Goal: Task Accomplishment & Management: Complete application form

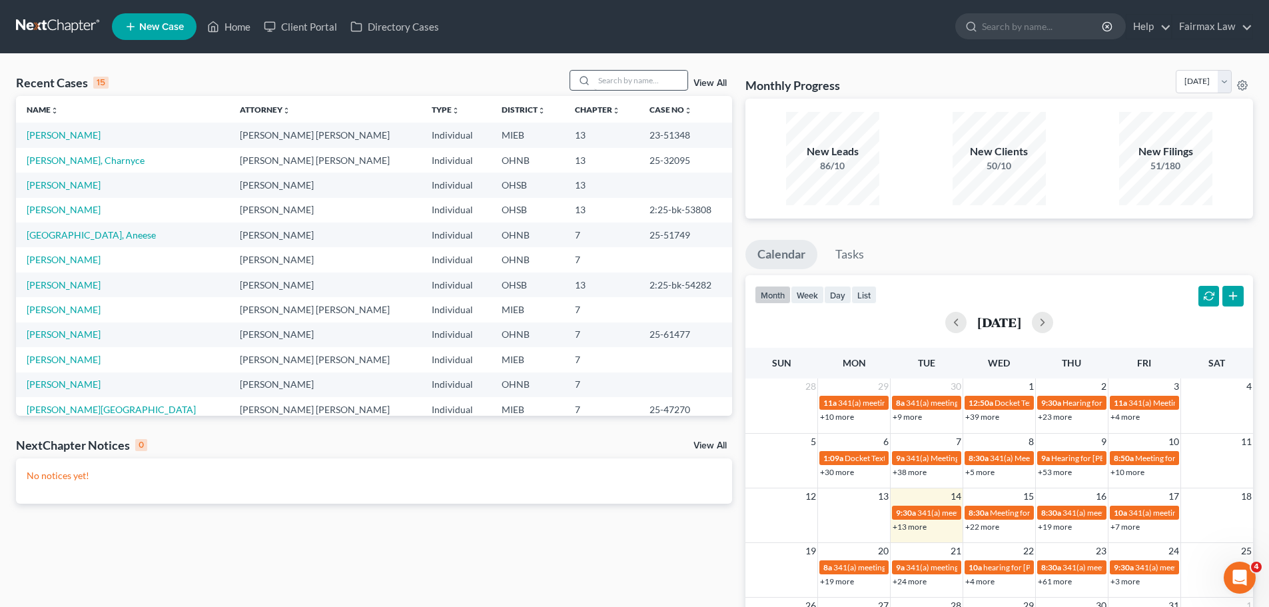
drag, startPoint x: 616, startPoint y: 64, endPoint x: 620, endPoint y: 72, distance: 8.9
click at [620, 72] on div "Recent Cases 15 View All Name unfold_more expand_more expand_less Attorney unfo…" at bounding box center [634, 400] width 1269 height 692
click at [620, 72] on input "search" at bounding box center [640, 80] width 93 height 19
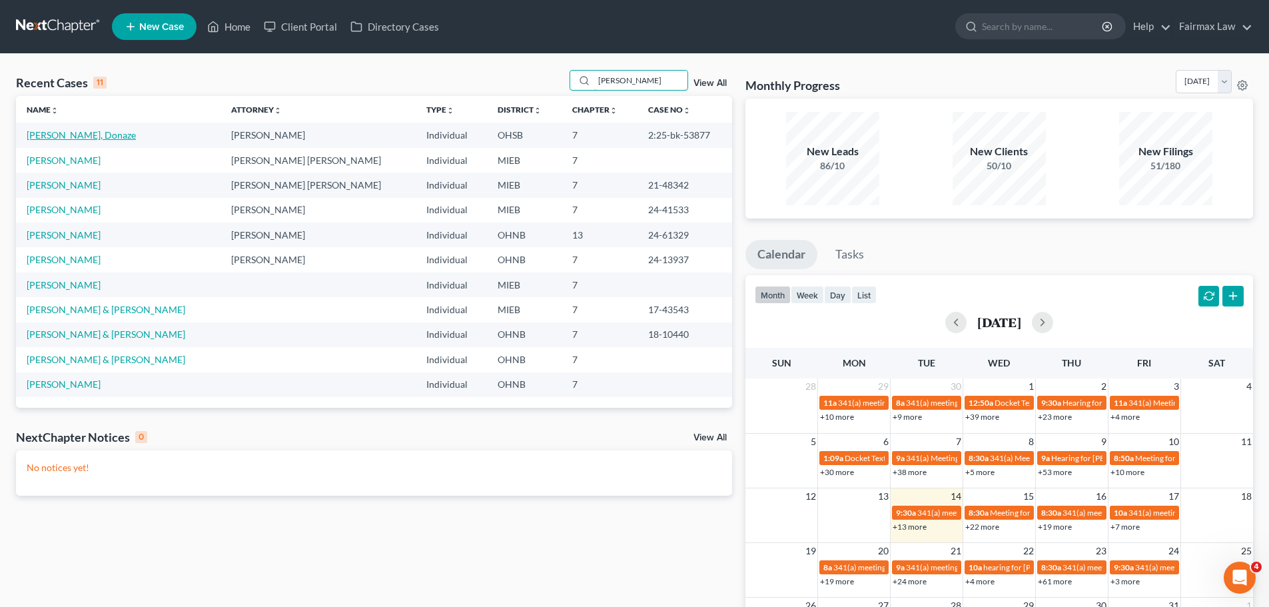
type input "[PERSON_NAME]"
click at [83, 137] on link "[PERSON_NAME], Donaze" at bounding box center [81, 134] width 109 height 11
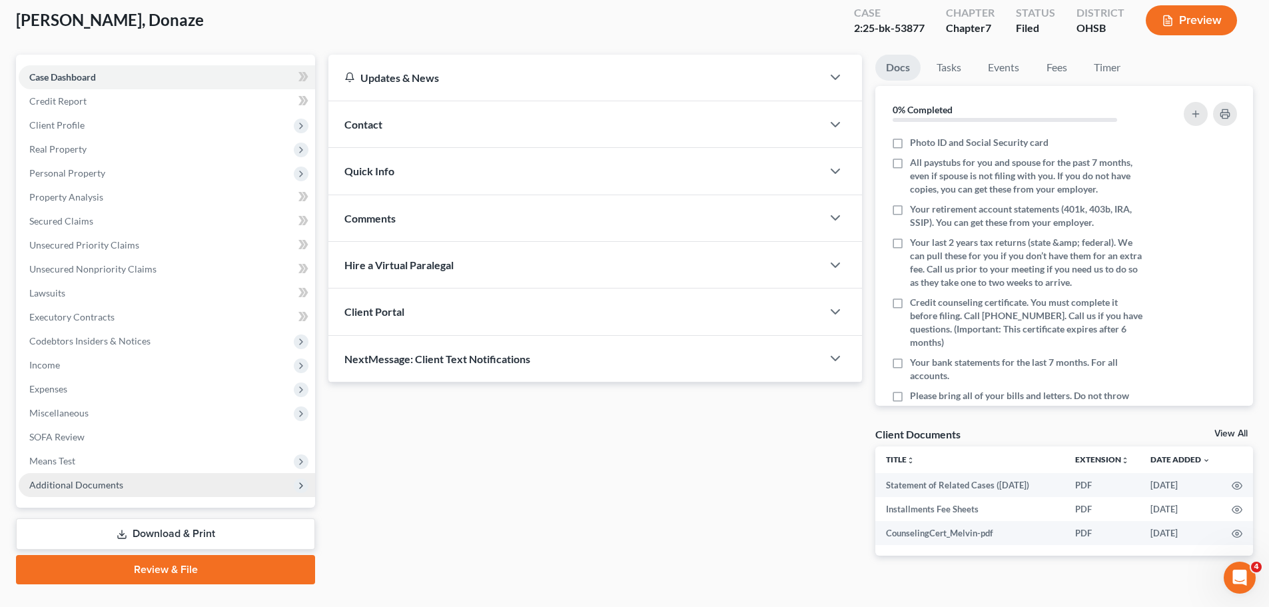
scroll to position [101, 0]
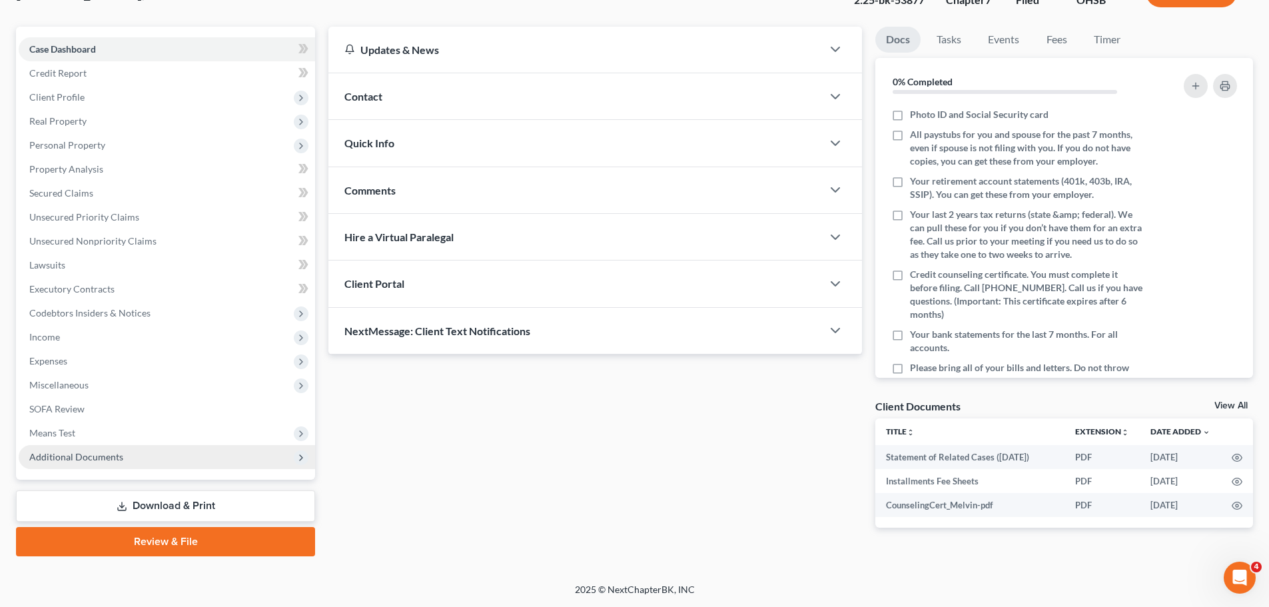
click at [124, 463] on span "Additional Documents" at bounding box center [167, 457] width 297 height 24
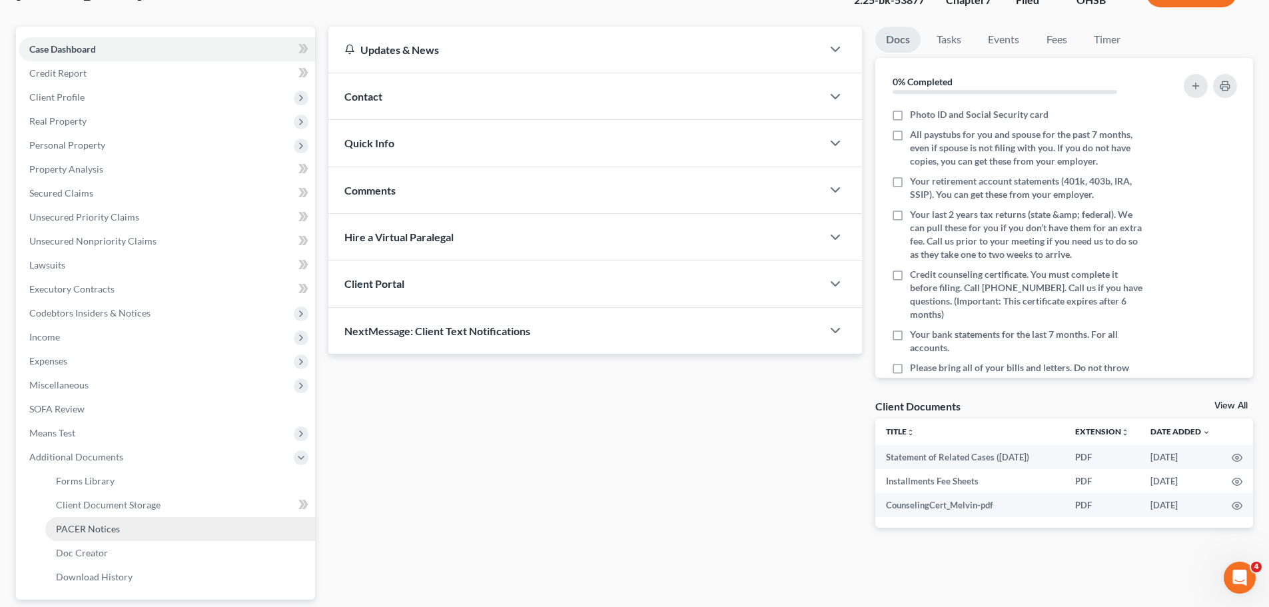
click at [114, 522] on link "PACER Notices" at bounding box center [180, 529] width 270 height 24
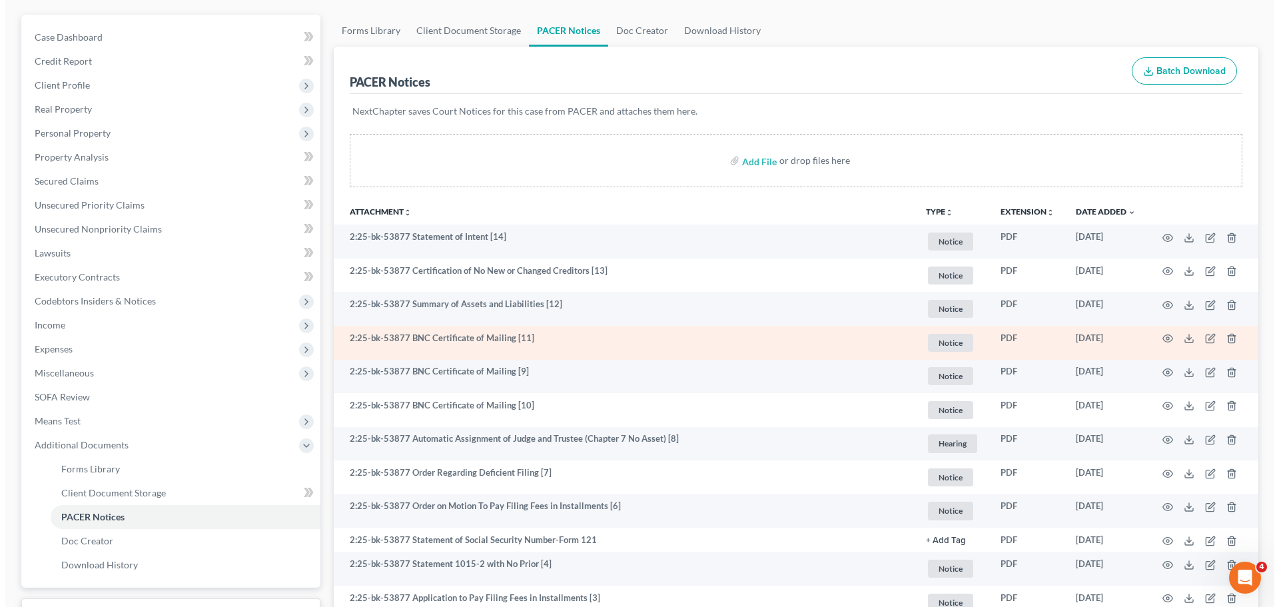
scroll to position [155, 0]
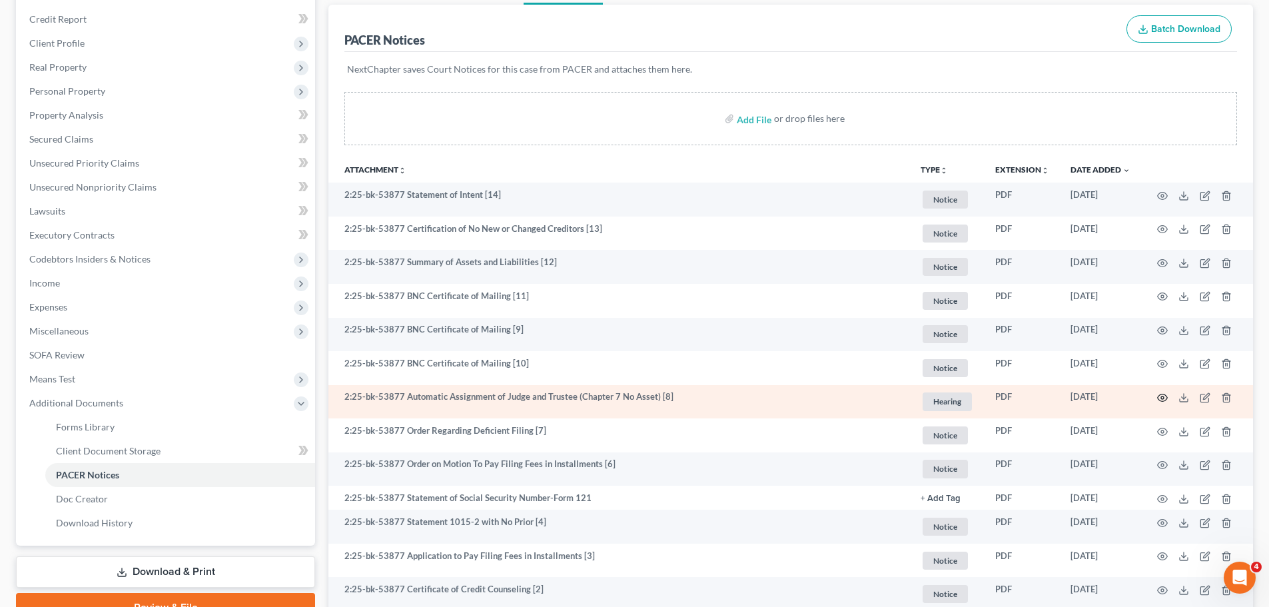
click at [1165, 398] on icon "button" at bounding box center [1162, 397] width 11 height 11
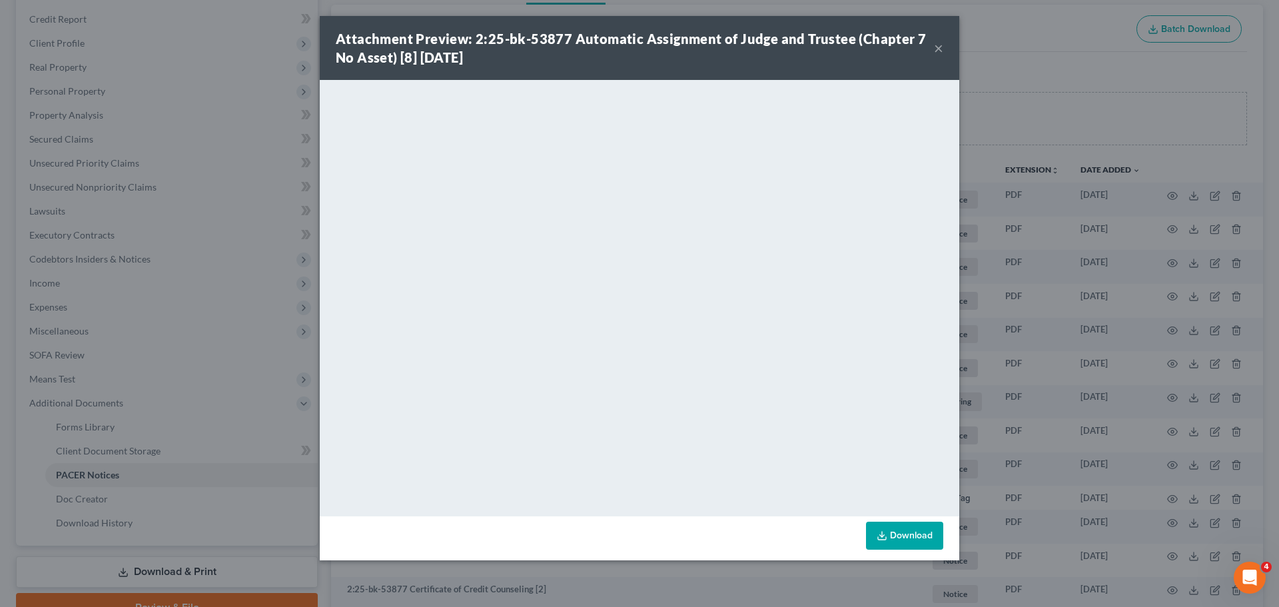
click at [240, 315] on div "Attachment Preview: 2:25-bk-53877 Automatic Assignment of Judge and Trustee (Ch…" at bounding box center [639, 303] width 1279 height 607
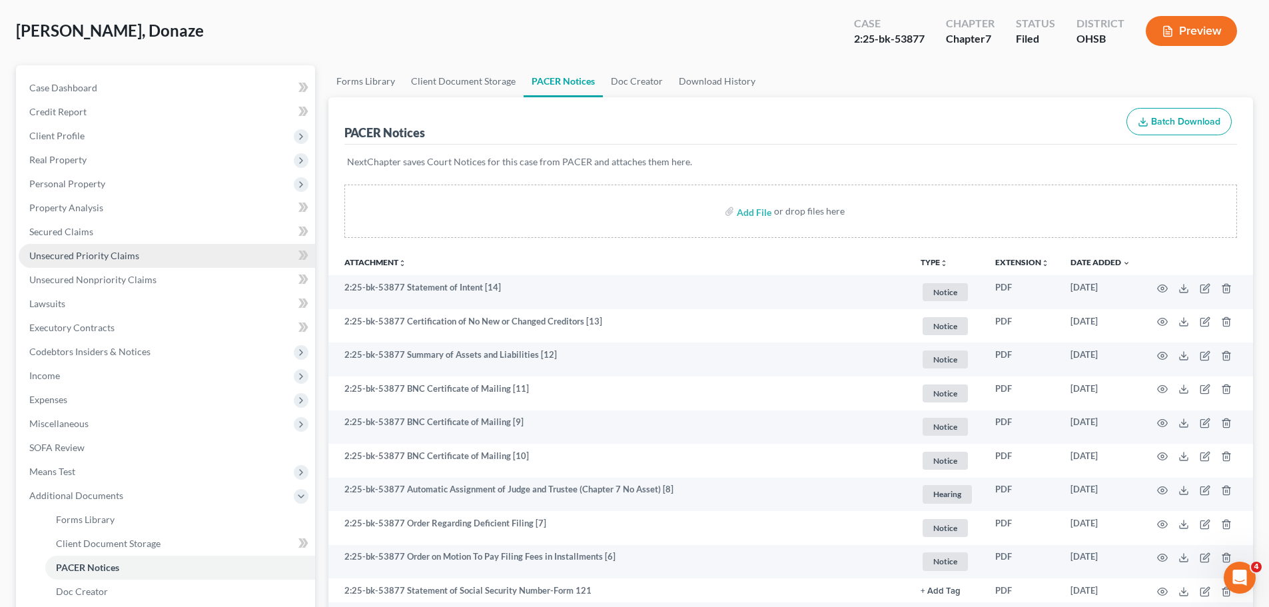
scroll to position [0, 0]
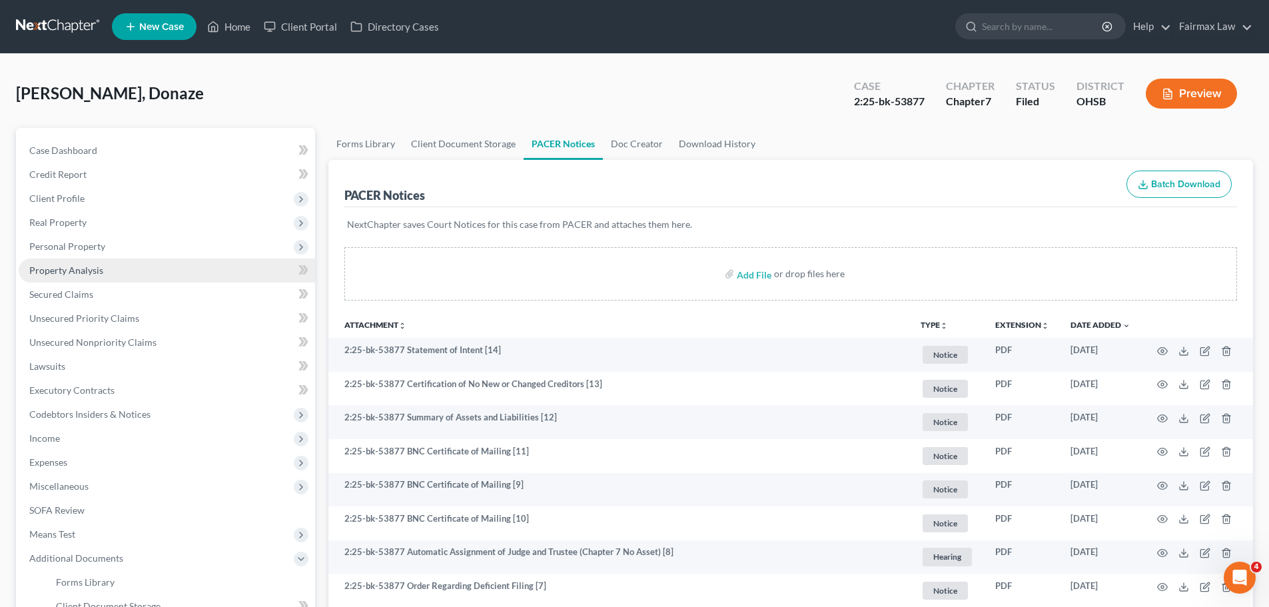
click at [121, 274] on link "Property Analysis" at bounding box center [167, 271] width 297 height 24
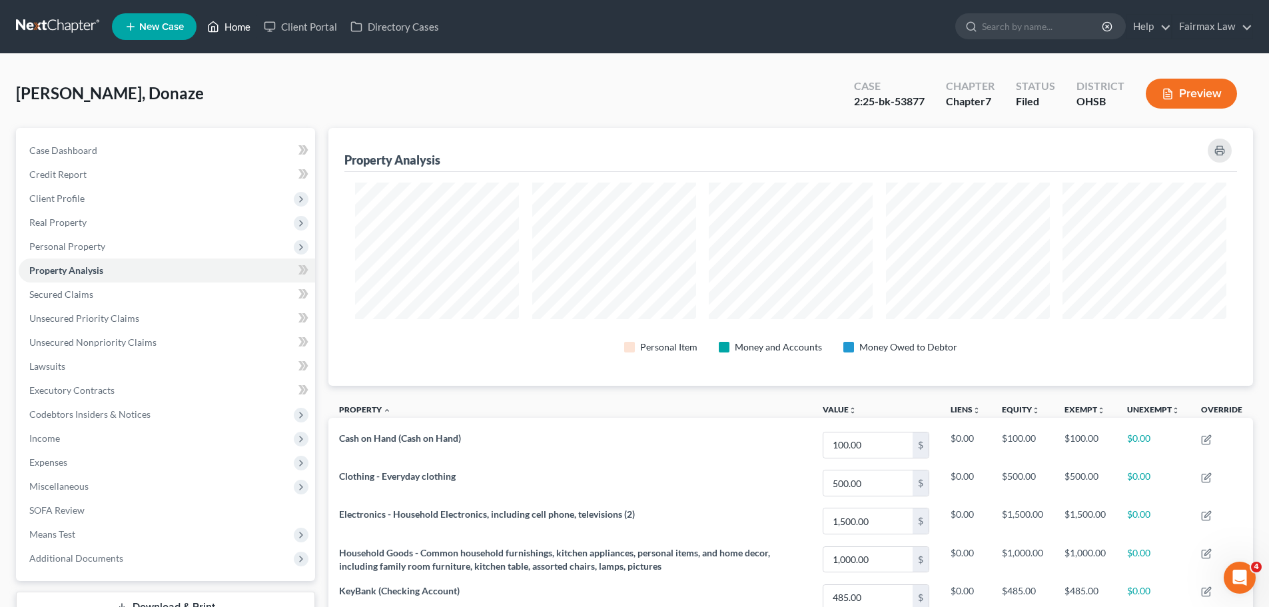
click at [237, 27] on link "Home" at bounding box center [229, 27] width 57 height 24
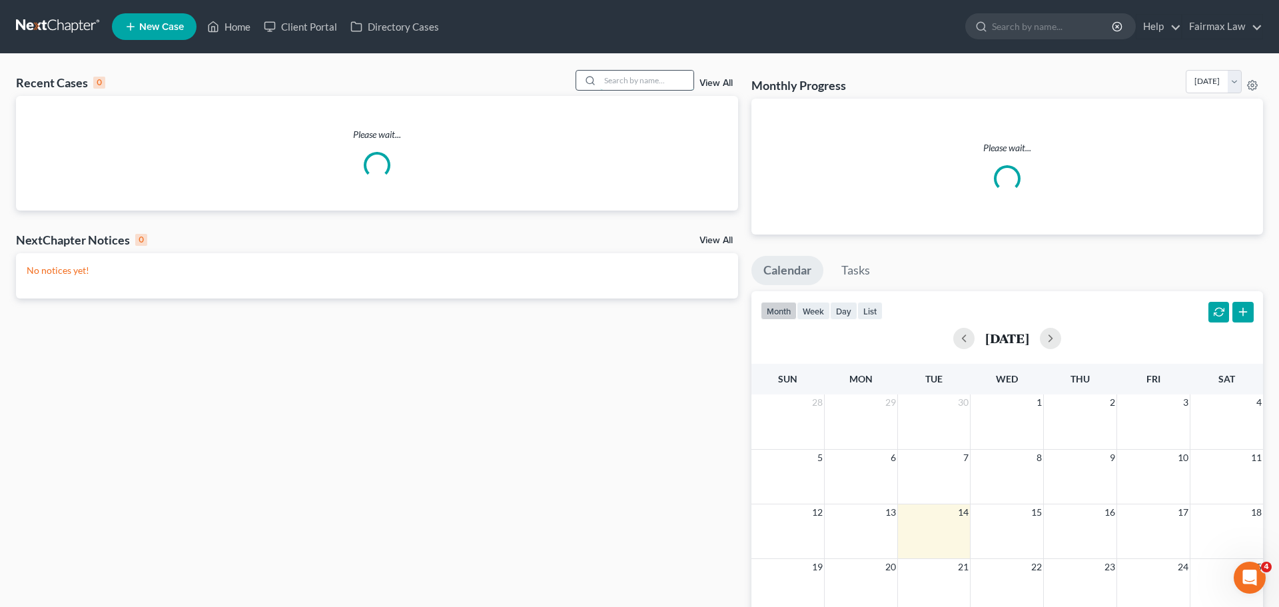
click at [654, 75] on input "search" at bounding box center [646, 80] width 93 height 19
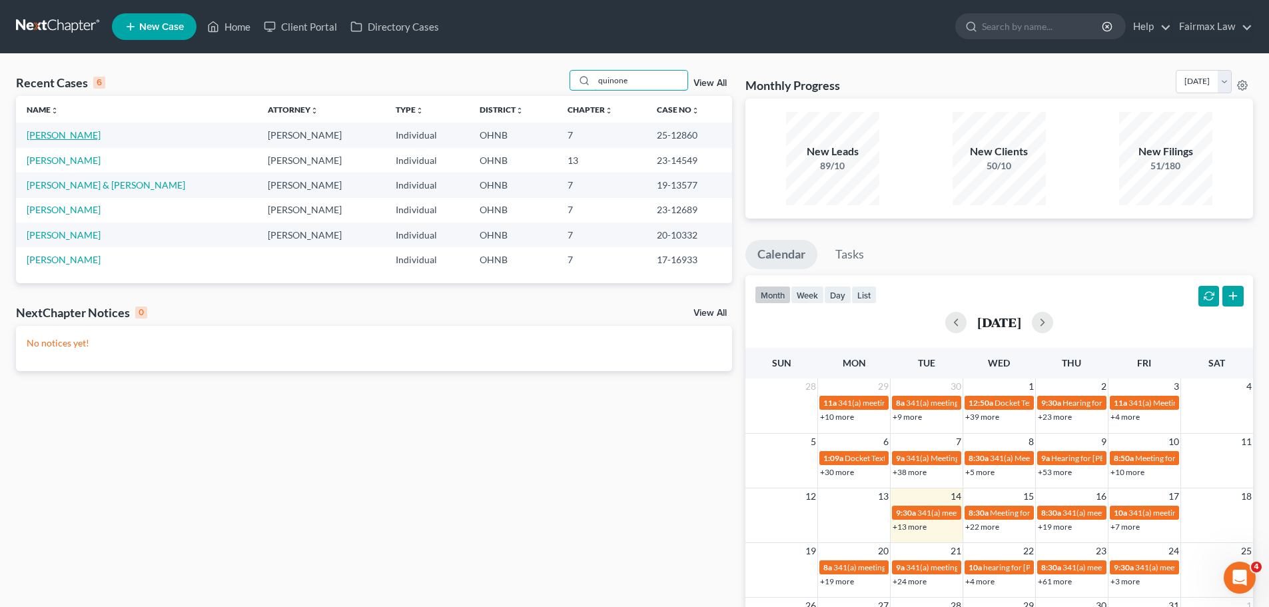
type input "quinone"
click at [34, 133] on link "[PERSON_NAME]" at bounding box center [64, 134] width 74 height 11
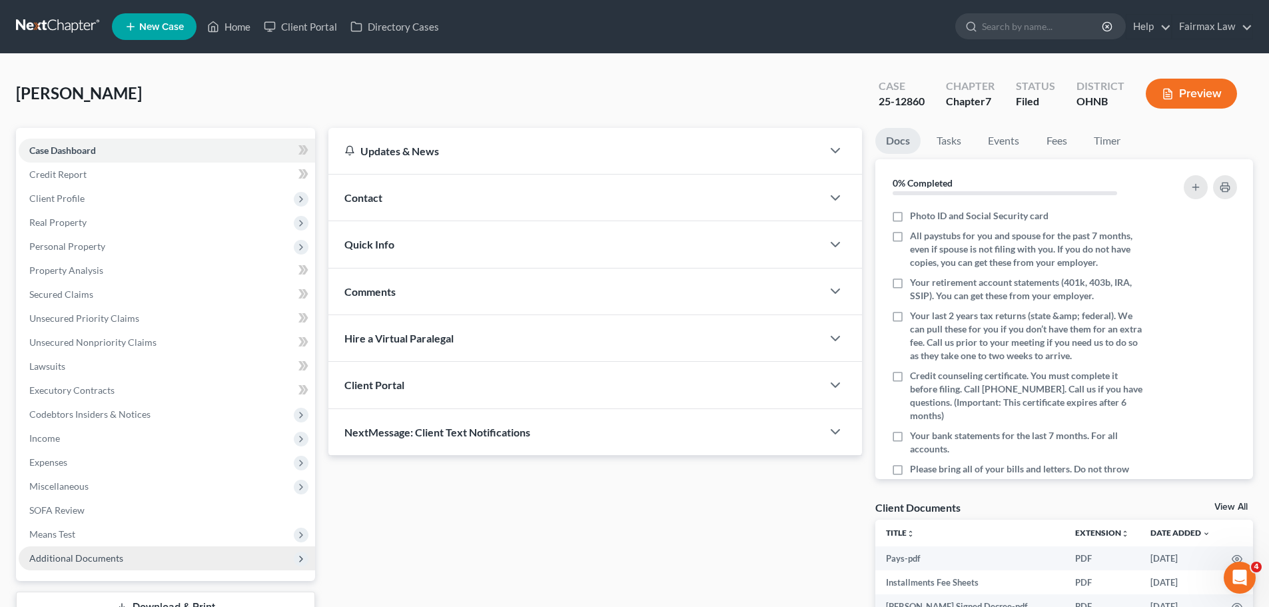
scroll to position [101, 0]
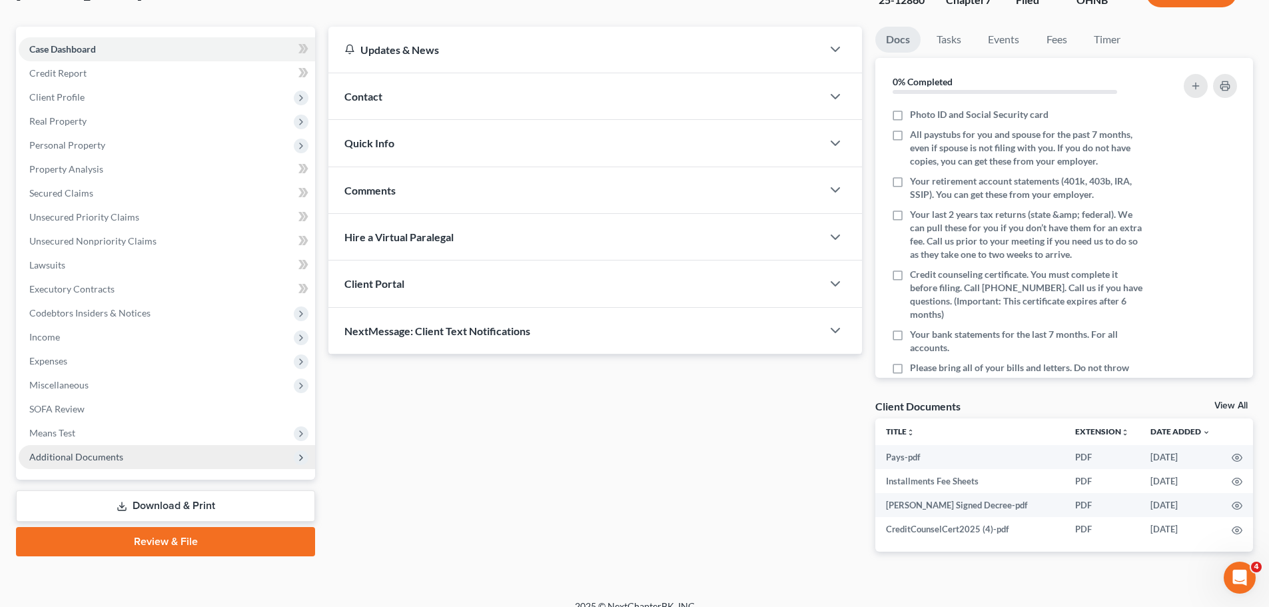
click at [116, 447] on span "Additional Documents" at bounding box center [167, 457] width 297 height 24
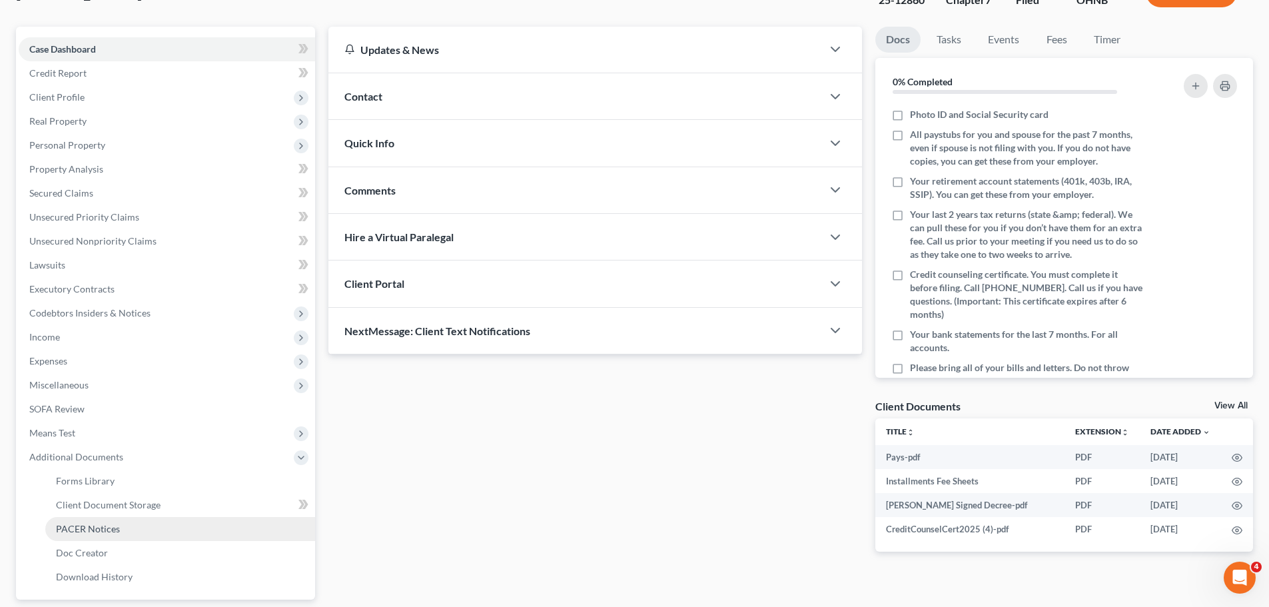
click at [83, 530] on span "PACER Notices" at bounding box center [88, 528] width 64 height 11
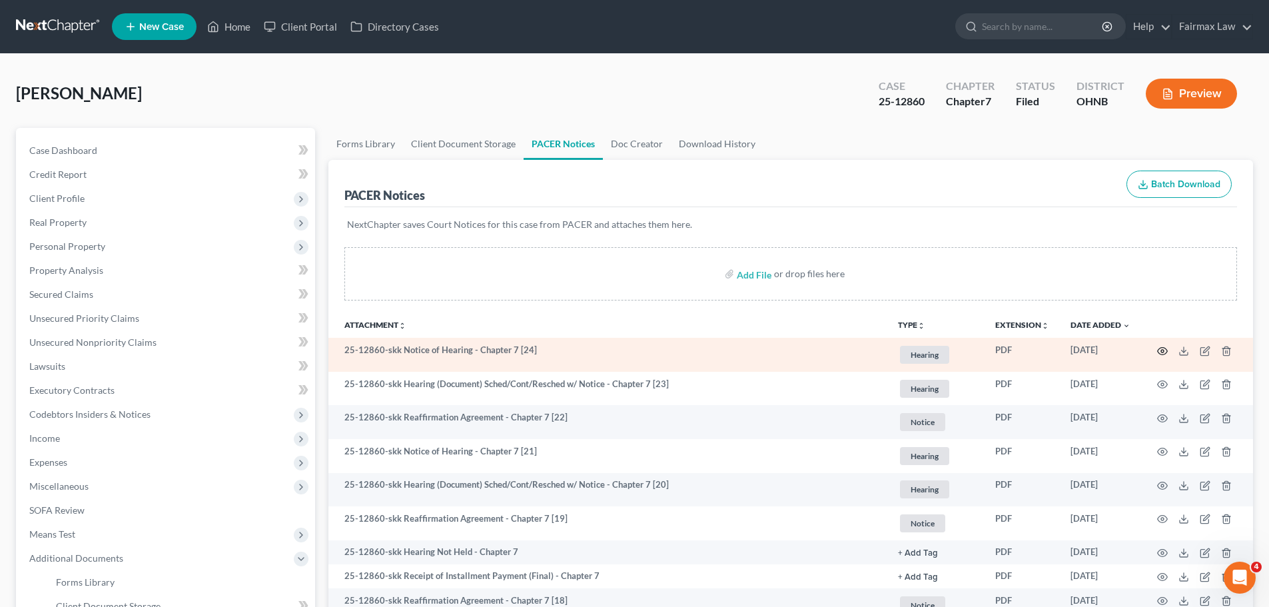
click at [1162, 350] on circle "button" at bounding box center [1162, 351] width 3 height 3
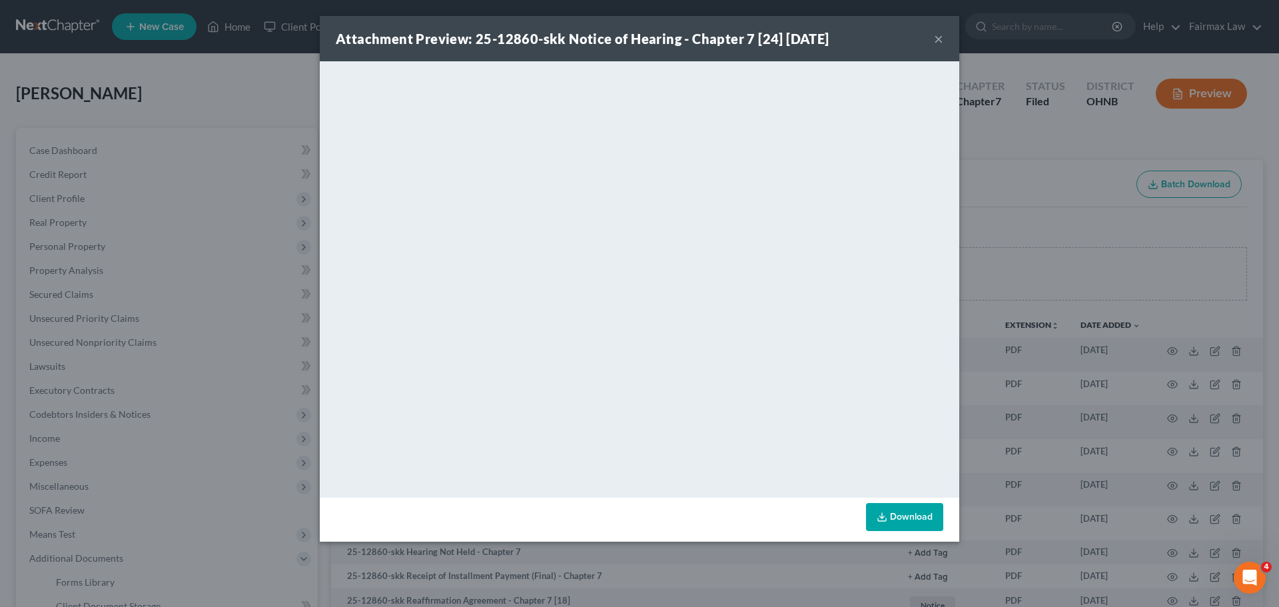
click at [1134, 423] on div "Attachment Preview: 25-12860-skk Notice of Hearing - Chapter 7 [24] [DATE] × Do…" at bounding box center [639, 303] width 1279 height 607
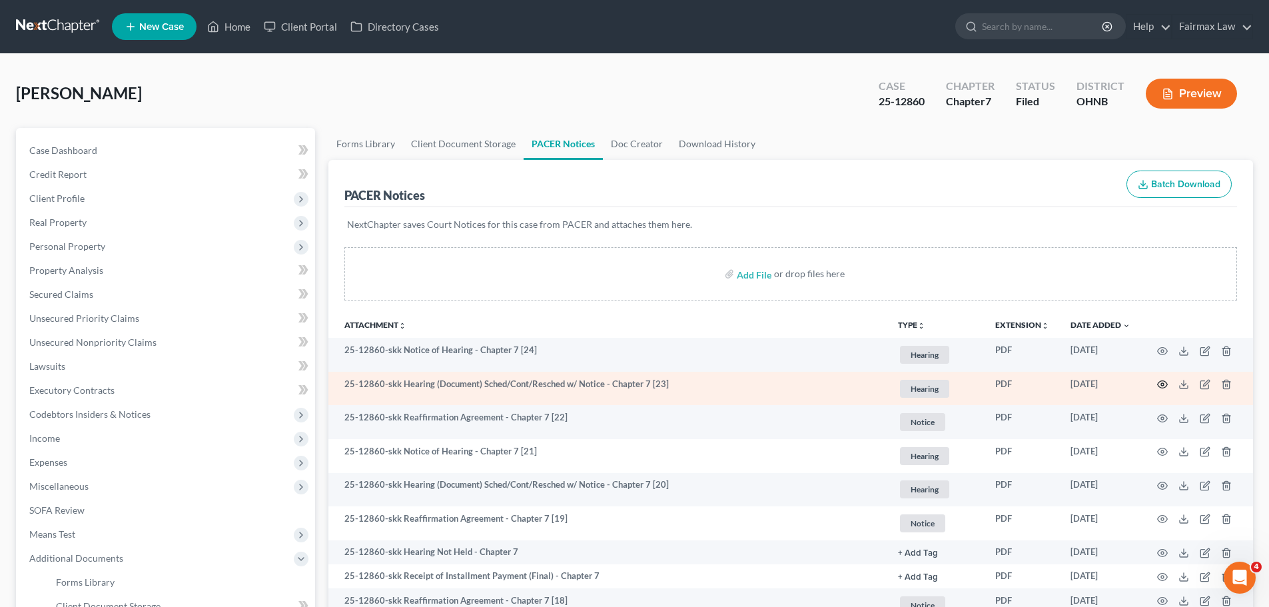
click at [1161, 384] on icon "button" at bounding box center [1162, 384] width 11 height 11
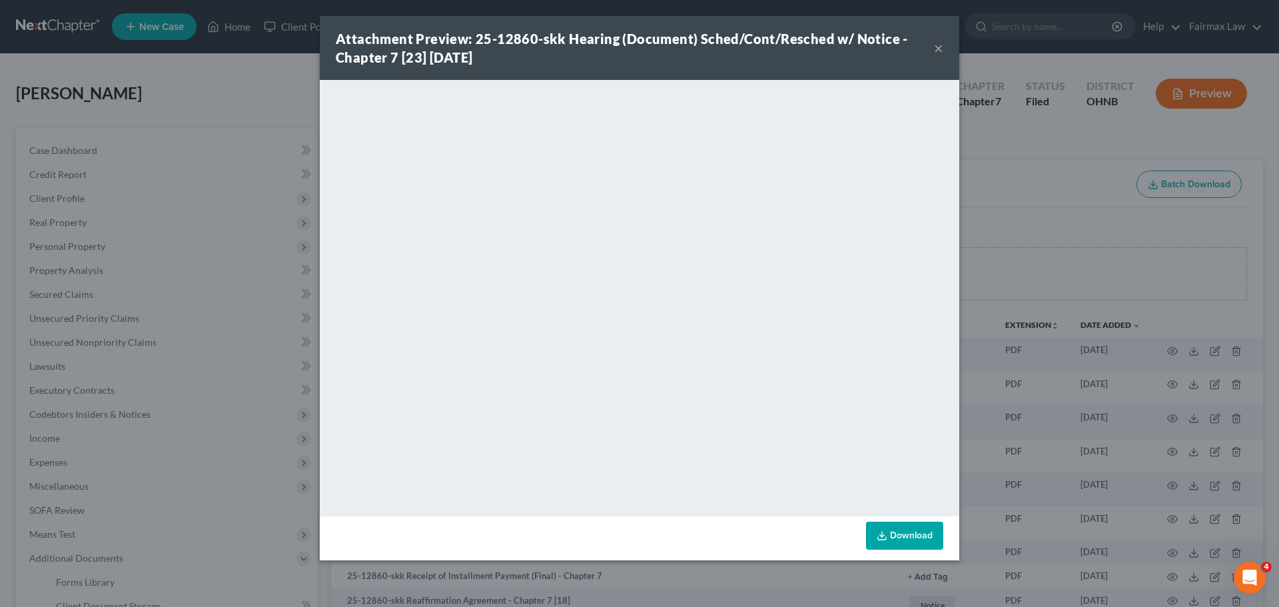
click at [1033, 371] on div "Attachment Preview: 25-12860-skk Hearing (Document) Sched/Cont/Resched w/ Notic…" at bounding box center [639, 303] width 1279 height 607
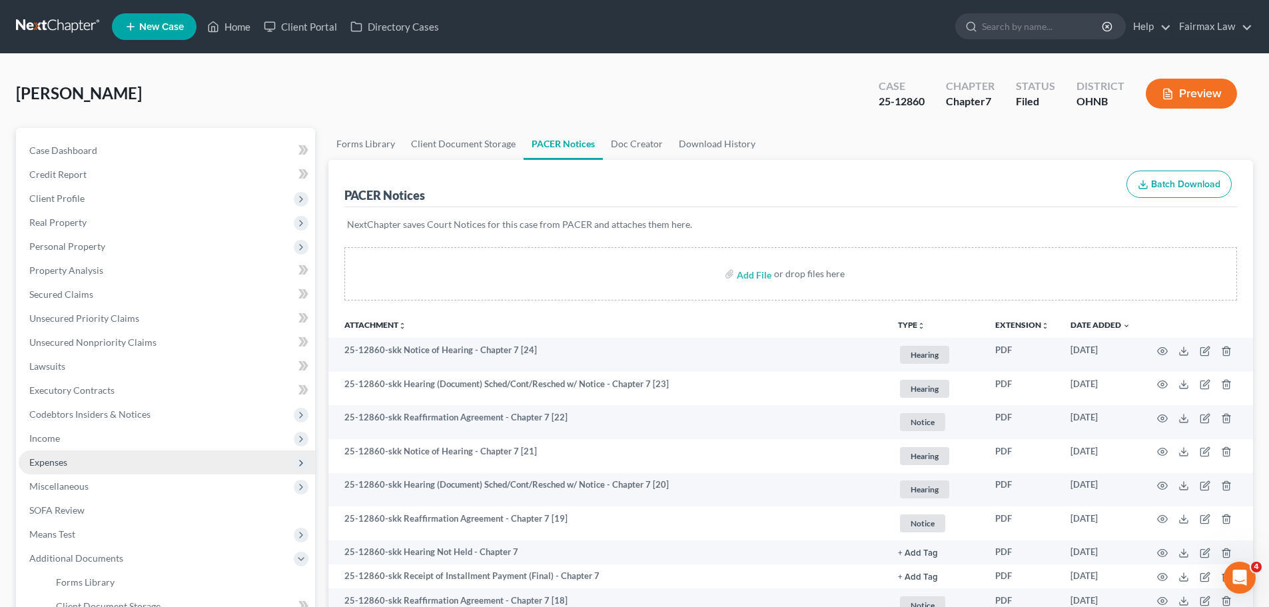
click at [79, 451] on span "Expenses" at bounding box center [167, 462] width 297 height 24
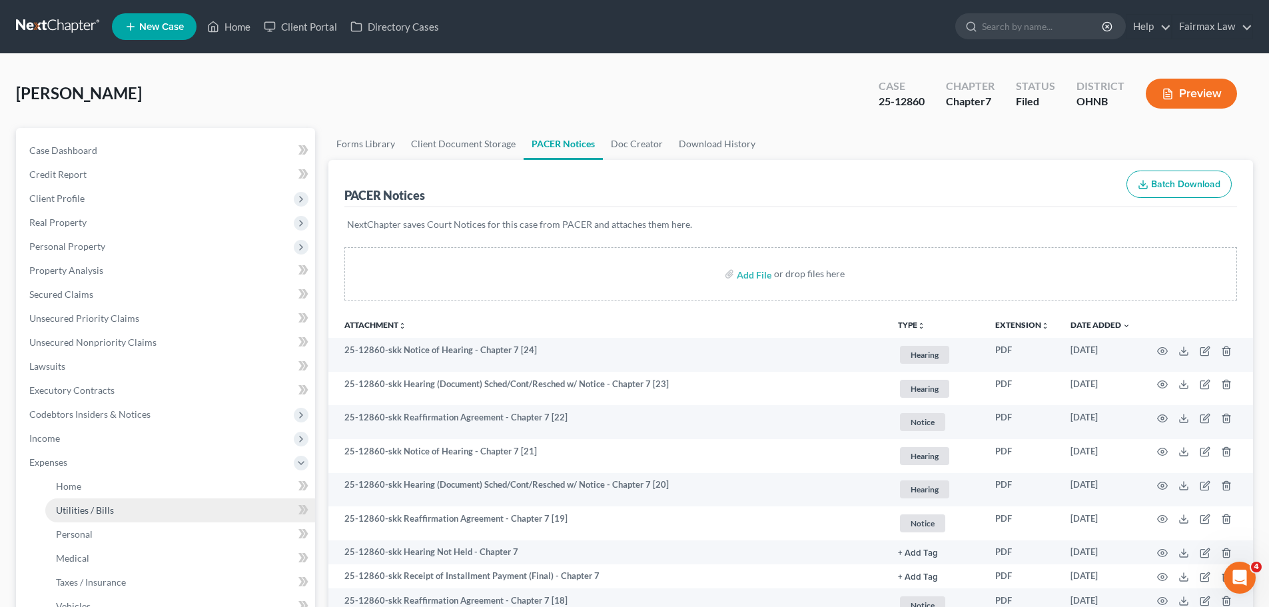
click at [76, 511] on span "Utilities / Bills" at bounding box center [85, 509] width 58 height 11
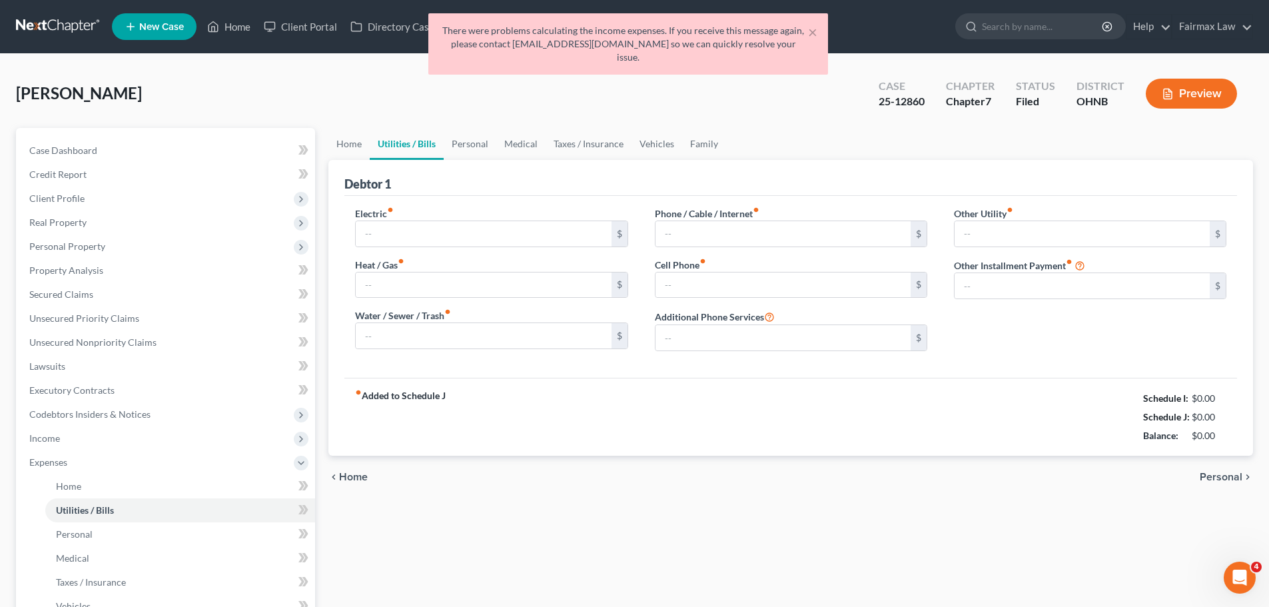
type input "300.00"
type input "0.00"
type input "170.00"
type input "75.00"
type input "320.00"
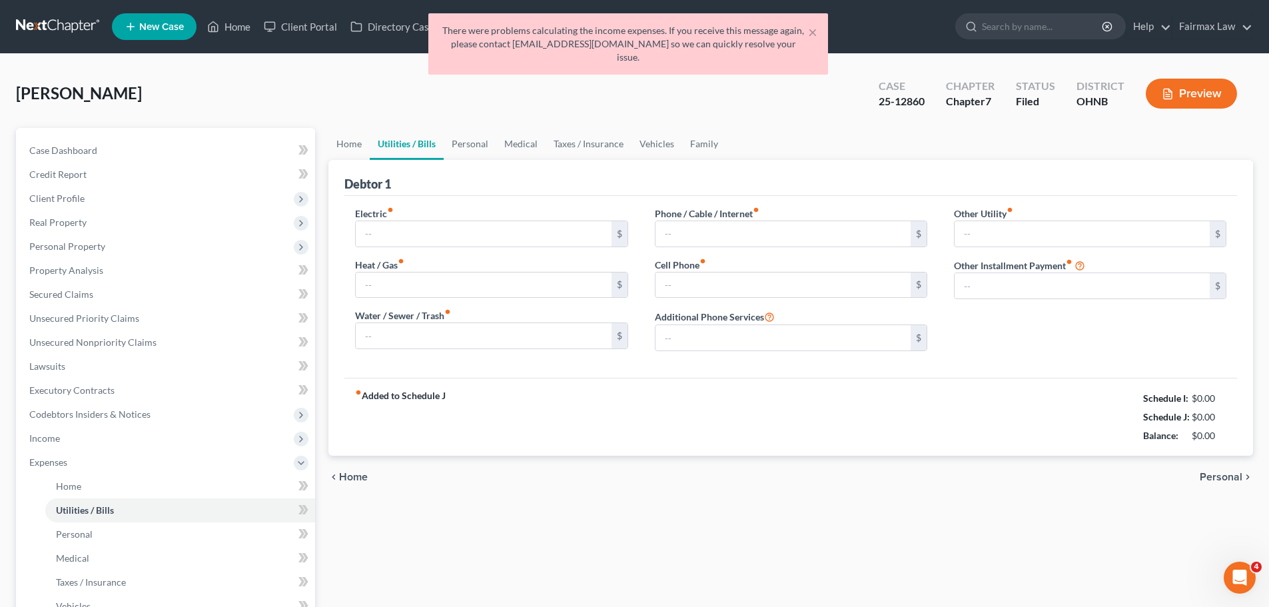
type input "0.00"
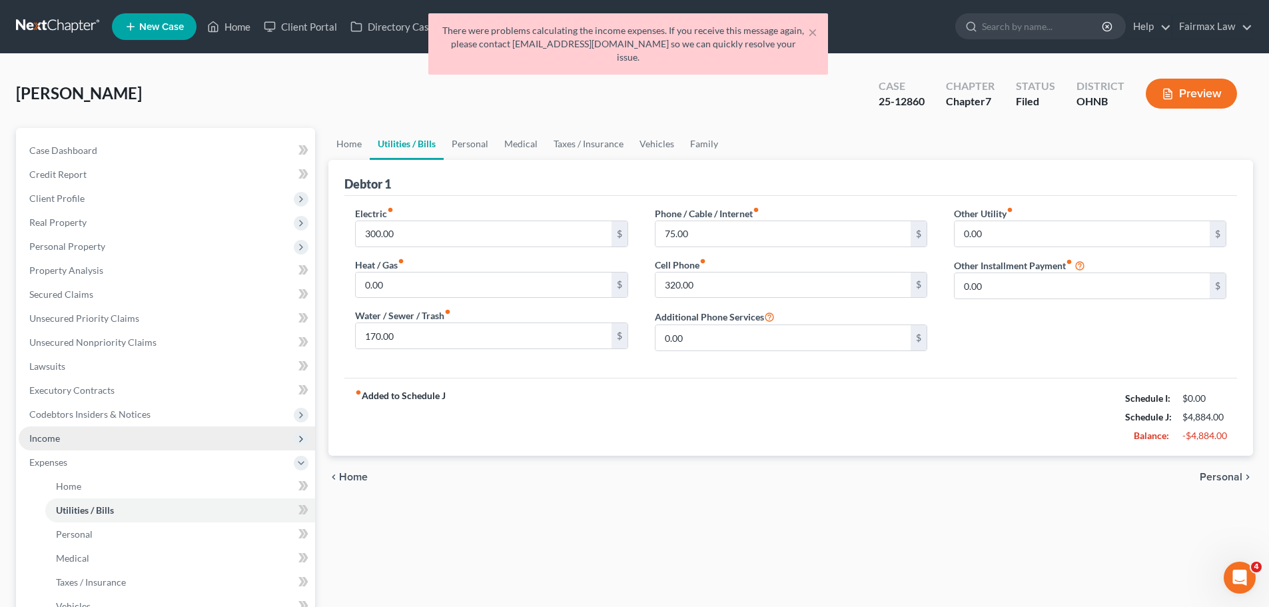
click at [55, 445] on span "Income" at bounding box center [167, 438] width 297 height 24
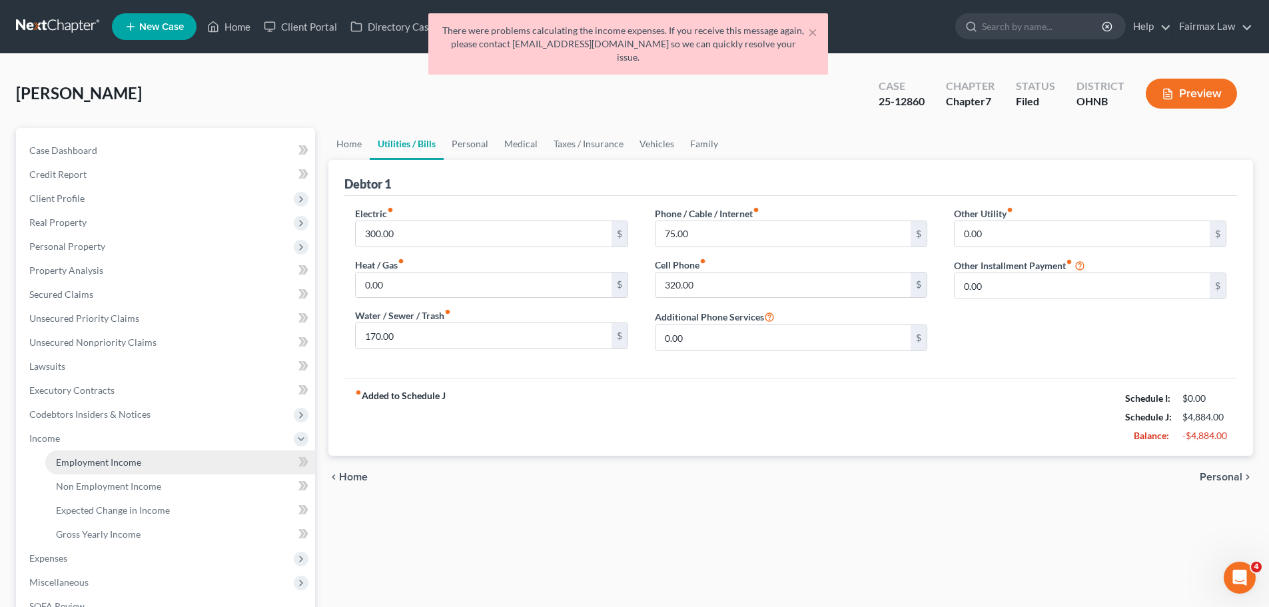
click at [63, 451] on link "Employment Income" at bounding box center [180, 462] width 270 height 24
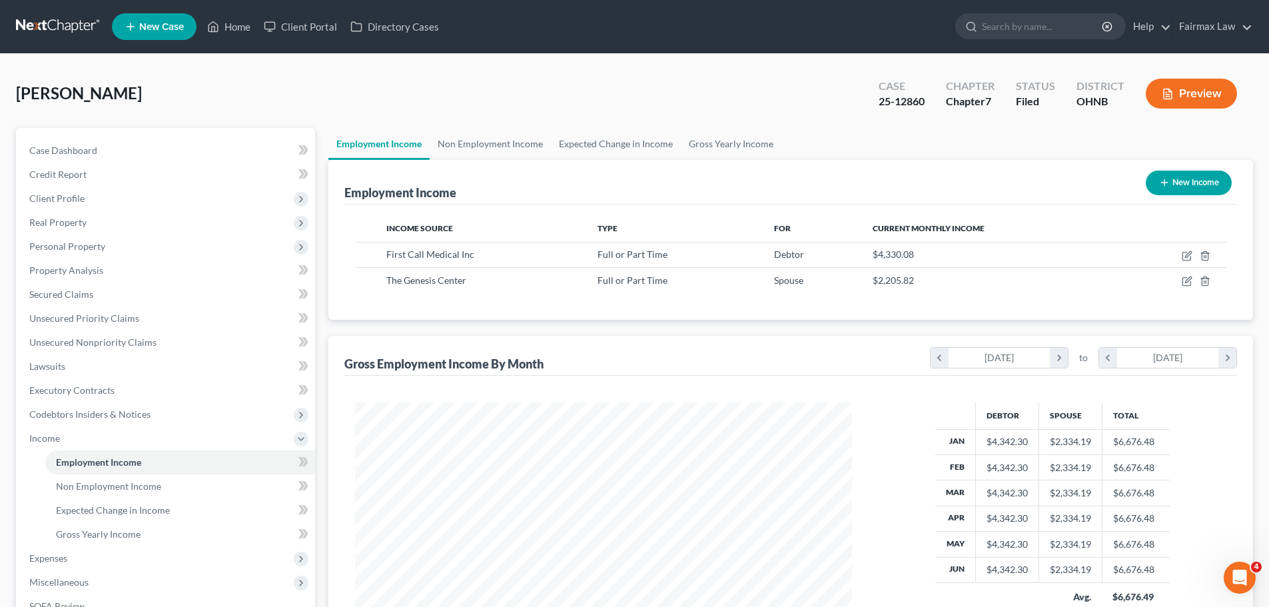
scroll to position [155, 0]
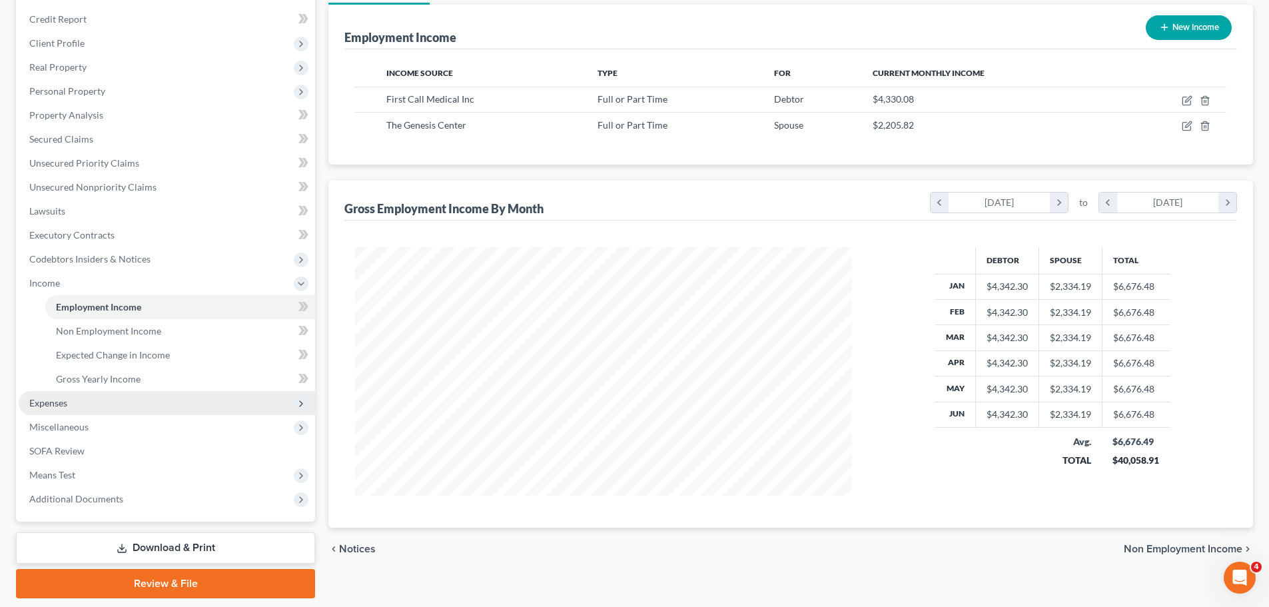
click at [96, 409] on span "Expenses" at bounding box center [167, 403] width 297 height 24
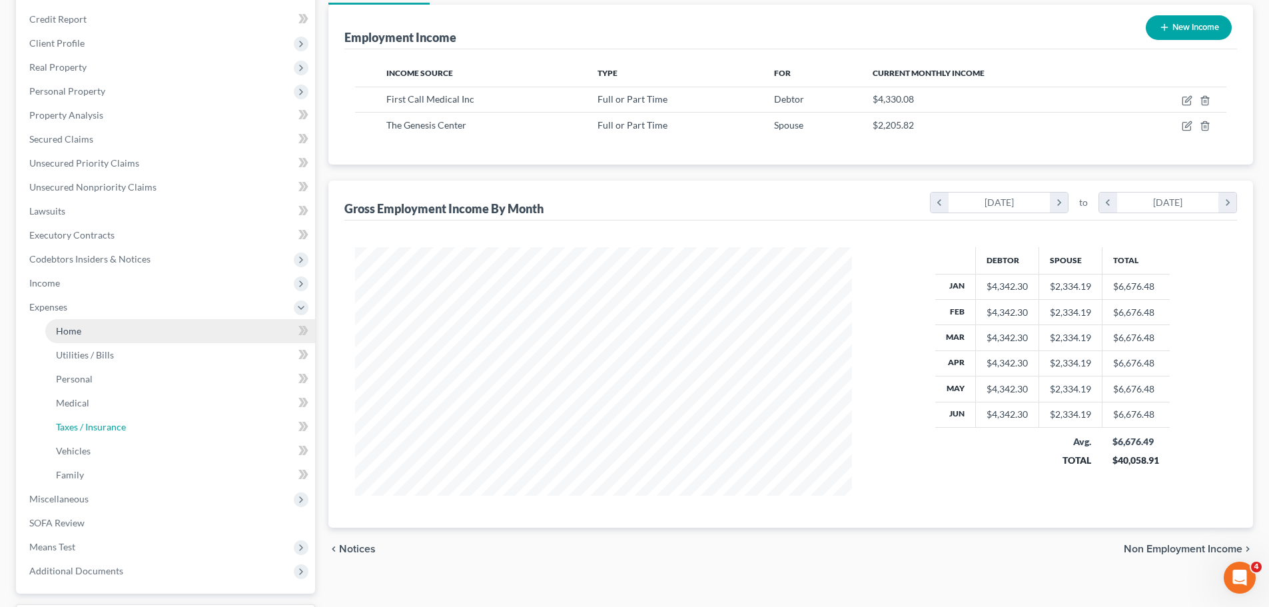
click at [85, 427] on span "Taxes / Insurance" at bounding box center [91, 426] width 70 height 11
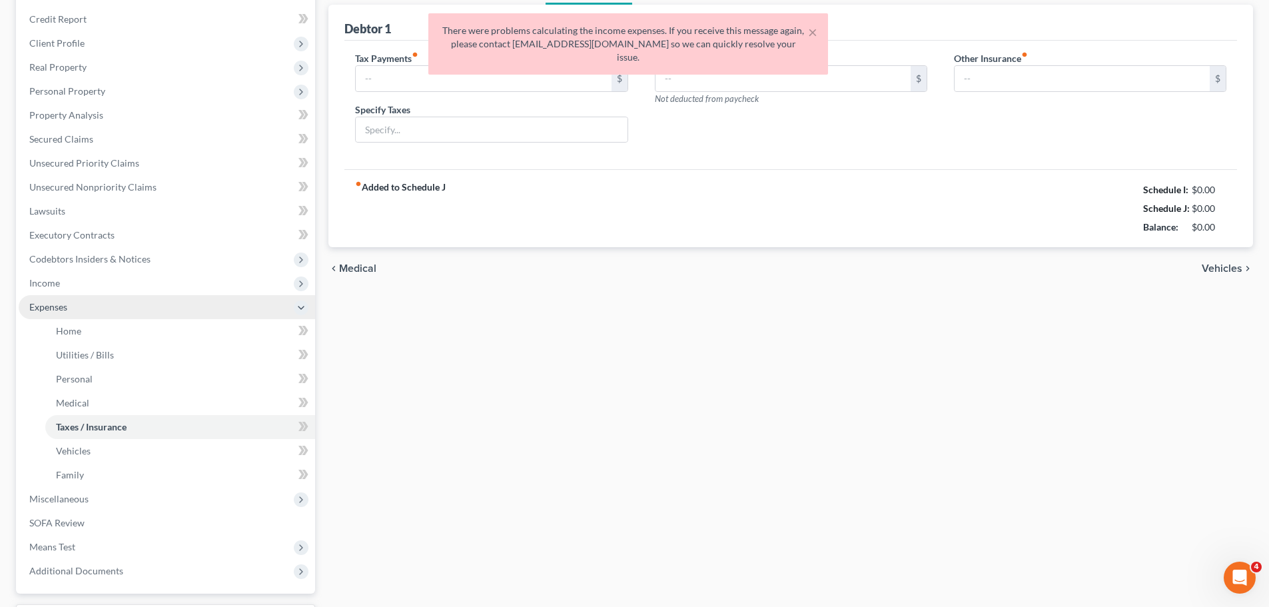
scroll to position [33, 0]
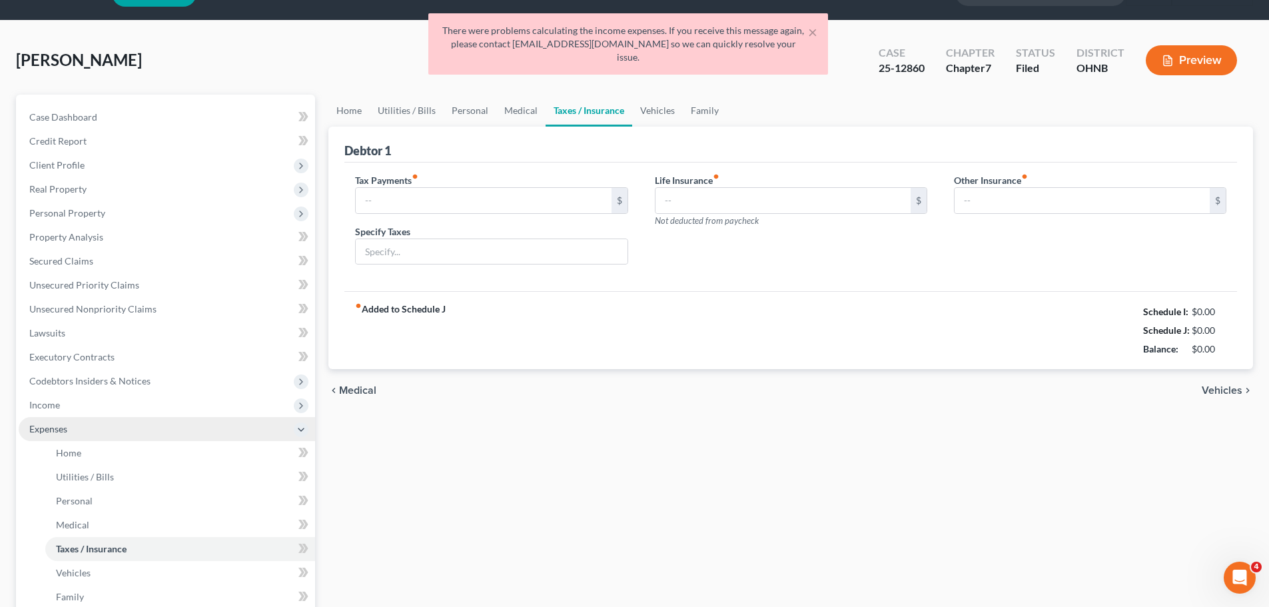
type input "0.00"
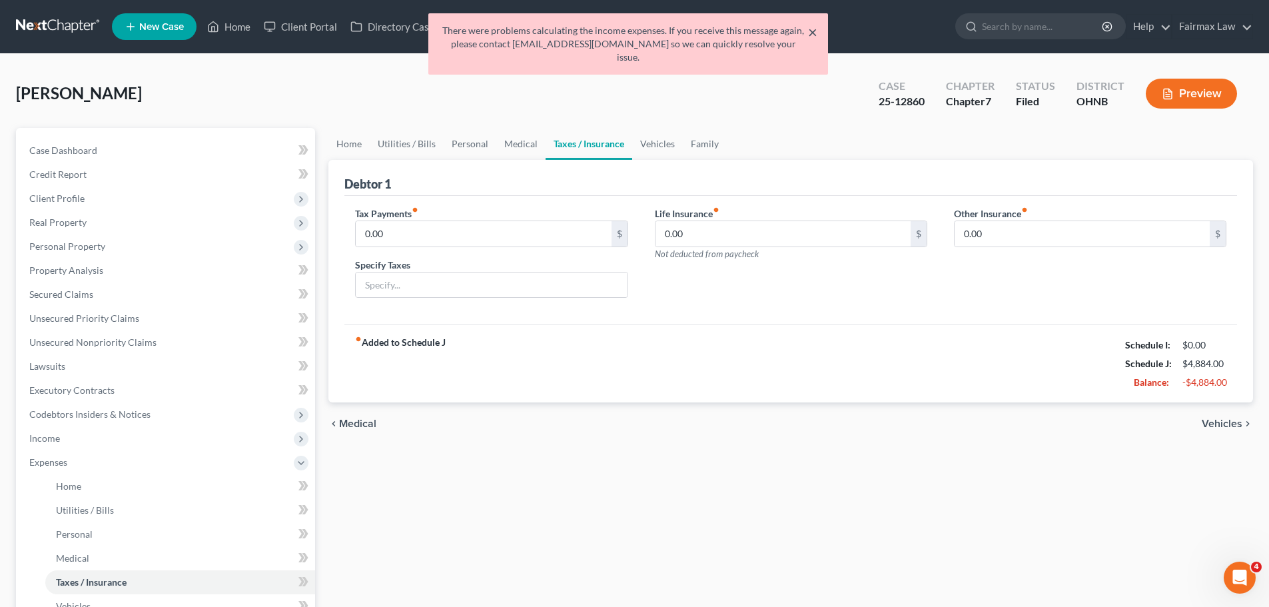
click at [810, 33] on button "×" at bounding box center [812, 32] width 9 height 16
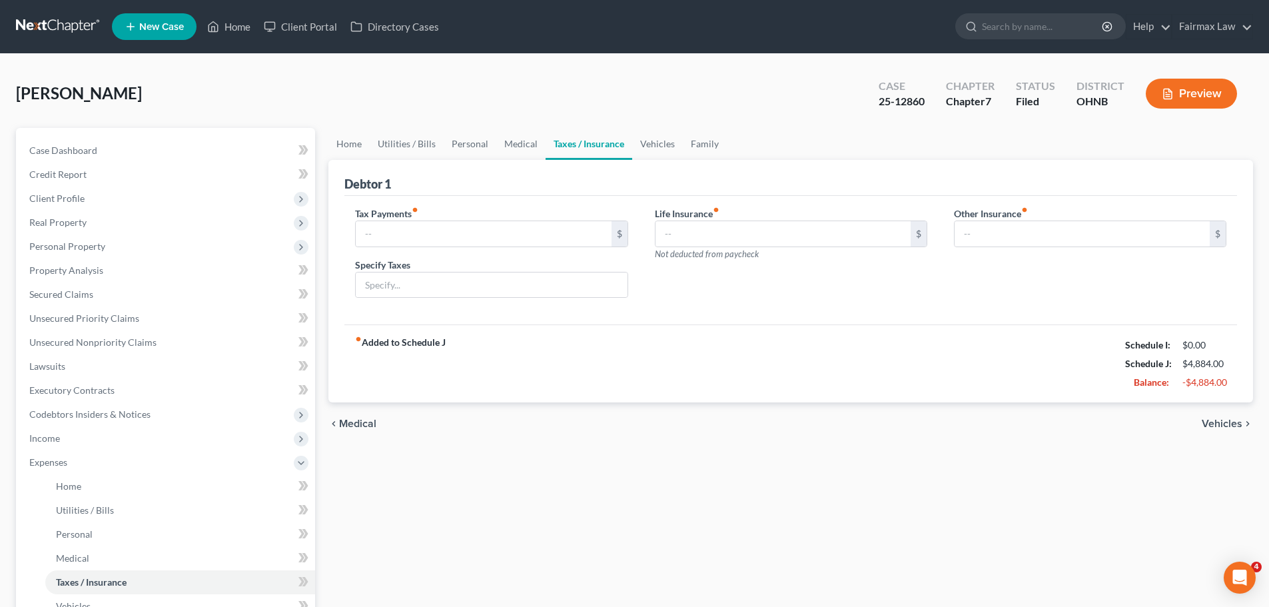
type input "0.00"
click at [648, 143] on link "Vehicles" at bounding box center [657, 144] width 51 height 32
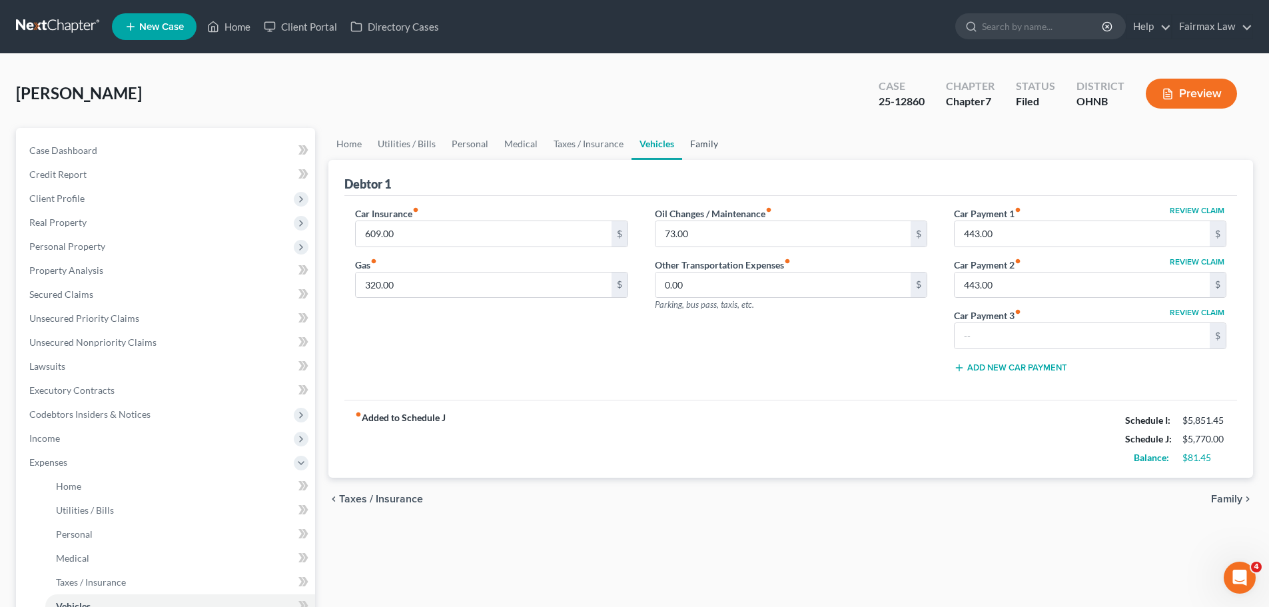
click at [713, 141] on link "Family" at bounding box center [704, 144] width 44 height 32
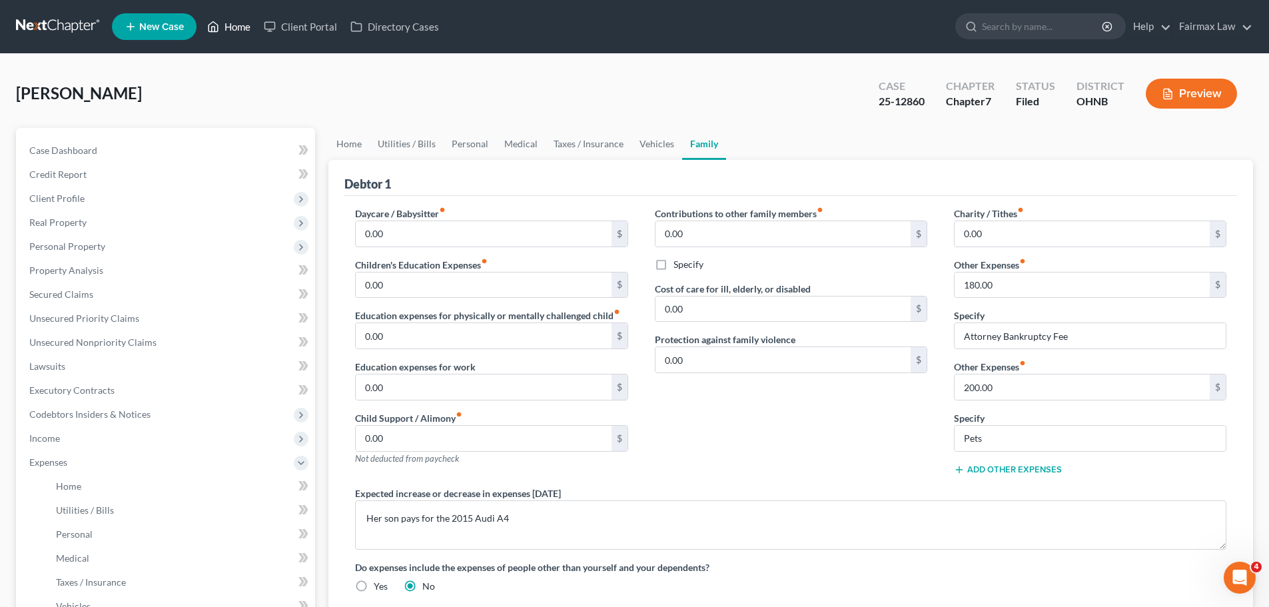
click at [243, 31] on link "Home" at bounding box center [229, 27] width 57 height 24
